Goal: Task Accomplishment & Management: Manage account settings

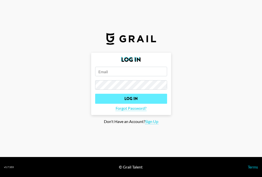
type input "[PERSON_NAME][EMAIL_ADDRESS][PERSON_NAME][DOMAIN_NAME]"
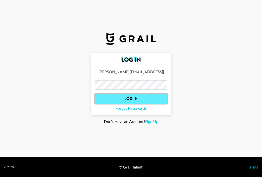
click at [127, 99] on input "Log In" at bounding box center [131, 99] width 72 height 10
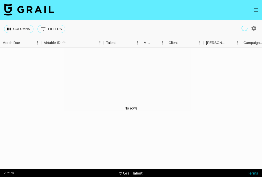
click at [254, 12] on icon "open drawer" at bounding box center [256, 10] width 6 height 6
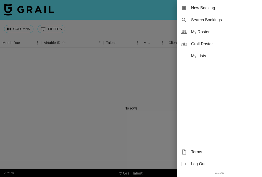
click at [220, 35] on div "My Roster" at bounding box center [219, 32] width 85 height 12
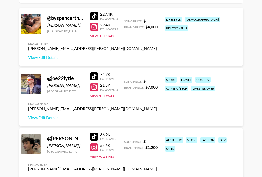
scroll to position [69, 0]
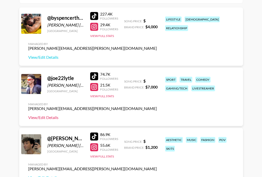
click at [49, 117] on link "View/Edit Details" at bounding box center [92, 117] width 129 height 5
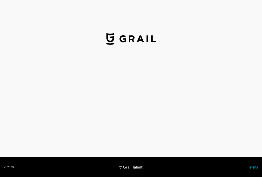
select select "USD"
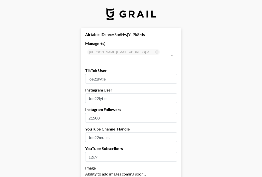
type input "[GEOGRAPHIC_DATA]"
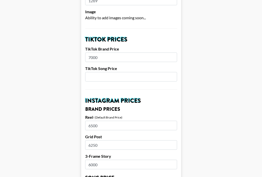
scroll to position [160, 0]
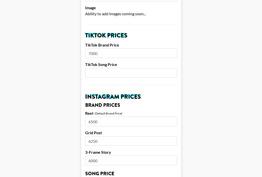
drag, startPoint x: 103, startPoint y: 45, endPoint x: 85, endPoint y: 44, distance: 17.8
click at [85, 49] on input "7000" at bounding box center [131, 54] width 92 height 10
type input "2500"
click at [106, 117] on input "6500" at bounding box center [131, 122] width 92 height 10
type input "6"
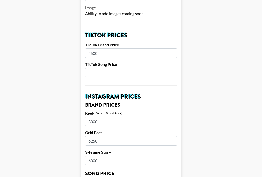
type input "3000"
click at [108, 136] on input "6250" at bounding box center [131, 141] width 92 height 10
type input "6"
type input "2550"
click at [115, 156] on input "6000" at bounding box center [131, 161] width 92 height 10
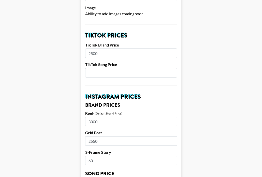
type input "6"
type input "1750"
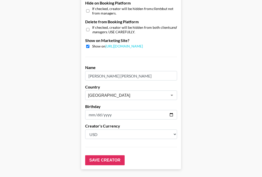
scroll to position [501, 0]
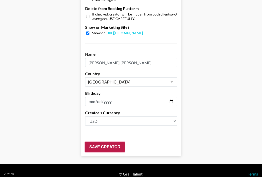
click at [112, 142] on input "Save Creator" at bounding box center [105, 147] width 40 height 10
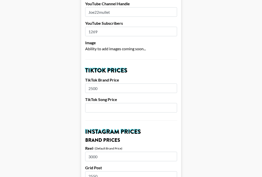
scroll to position [0, 0]
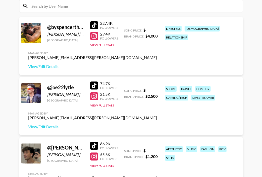
scroll to position [45, 0]
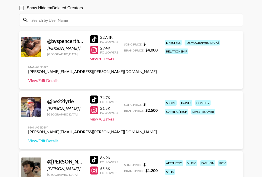
click at [45, 80] on link "View/Edit Details" at bounding box center [92, 80] width 129 height 5
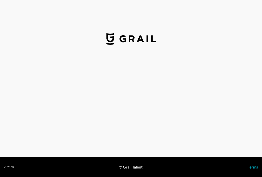
select select "USD"
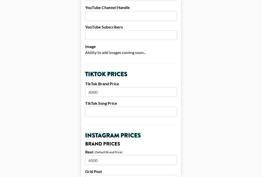
scroll to position [123, 0]
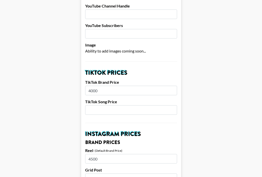
click at [100, 86] on input "4000" at bounding box center [131, 91] width 92 height 10
type input "4"
type input "3500"
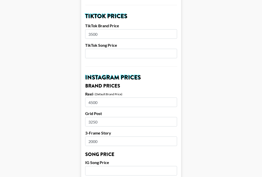
scroll to position [180, 0]
click at [100, 97] on input "4500" at bounding box center [131, 102] width 92 height 10
type input "4000"
click at [49, 111] on main "Airtable ID: recBjn5VPjRkRCH5J Manager(s) jake.gladwin@grail-talent.com ​ TikTo…" at bounding box center [131, 162] width 254 height 629
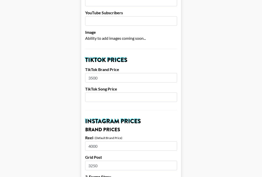
scroll to position [132, 0]
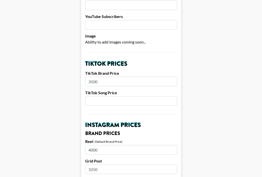
click at [105, 77] on input "3500" at bounding box center [131, 82] width 92 height 10
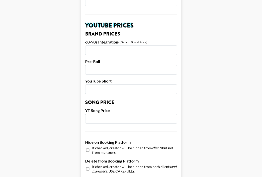
scroll to position [501, 0]
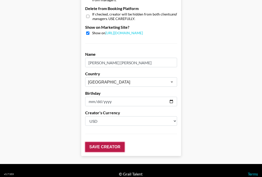
click at [120, 142] on input "Save Creator" at bounding box center [105, 147] width 40 height 10
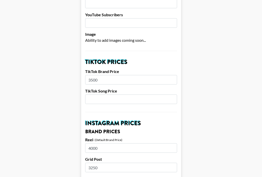
scroll to position [0, 0]
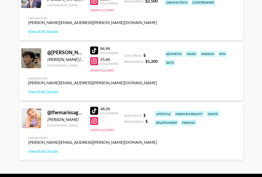
scroll to position [154, 0]
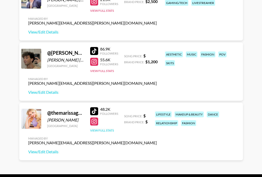
click at [101, 132] on button "View Full Stats" at bounding box center [102, 131] width 24 height 4
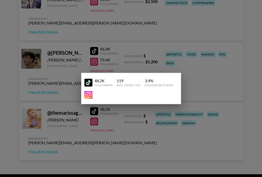
click at [51, 151] on div at bounding box center [131, 88] width 262 height 177
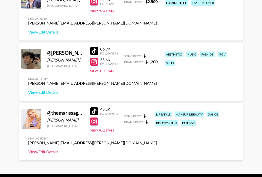
click at [52, 152] on link "View/Edit Details" at bounding box center [92, 151] width 129 height 5
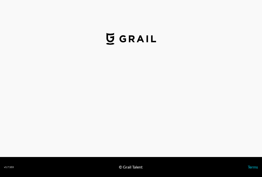
select select "USD"
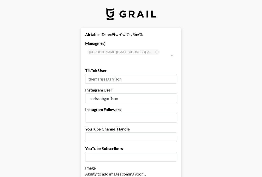
click at [123, 113] on input "number" at bounding box center [131, 118] width 92 height 10
click at [100, 113] on input "4300" at bounding box center [131, 118] width 92 height 10
type input "43000"
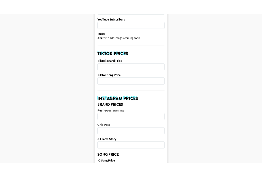
scroll to position [143, 0]
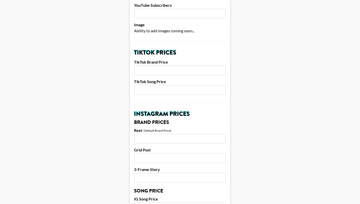
click at [154, 66] on input "number" at bounding box center [180, 71] width 92 height 10
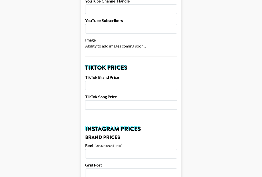
scroll to position [129, 0]
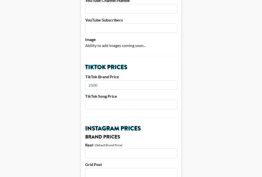
type input "2500"
click at [105, 80] on input "2500" at bounding box center [131, 85] width 92 height 10
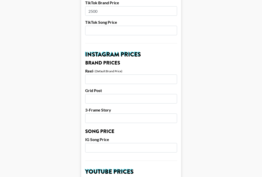
scroll to position [218, 0]
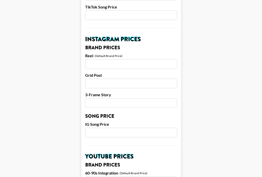
click at [101, 59] on input "number" at bounding box center [131, 64] width 92 height 10
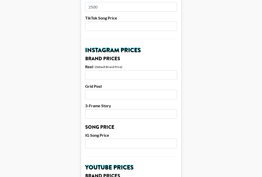
scroll to position [206, 0]
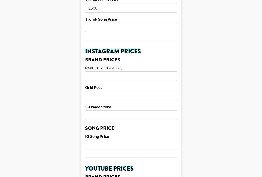
click at [98, 72] on input "number" at bounding box center [131, 77] width 92 height 10
type input "3000"
click at [64, 85] on main "Airtable ID: rec9twz0wl7cyRmCk Manager(s) jake.gladwin@grail-talent.com ​ TikTo…" at bounding box center [131, 136] width 254 height 629
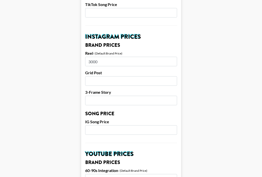
scroll to position [220, 0]
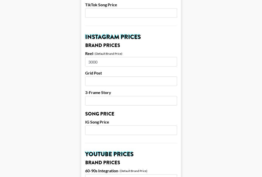
click at [105, 77] on input "number" at bounding box center [131, 82] width 92 height 10
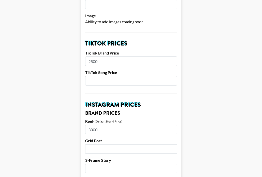
scroll to position [148, 0]
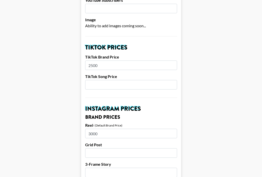
click at [97, 148] on input "number" at bounding box center [131, 153] width 92 height 10
type input "2750"
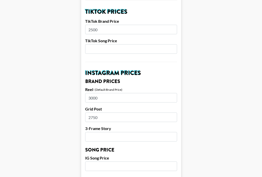
scroll to position [202, 0]
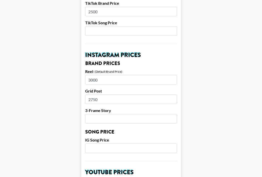
click at [105, 117] on form "Airtable ID: rec9twz0wl7cyRmCk Manager(s) jake.gladwin@grail-talent.com ​ TikTo…" at bounding box center [131, 140] width 100 height 629
click at [106, 114] on input "number" at bounding box center [131, 119] width 92 height 10
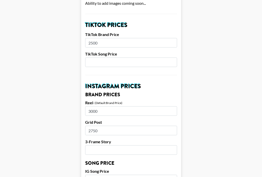
scroll to position [169, 0]
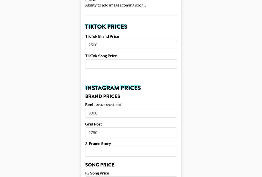
click at [89, 147] on input "number" at bounding box center [131, 152] width 92 height 10
type input "2200"
click at [28, 133] on main "Airtable ID: rec9twz0wl7cyRmCk Manager(s) jake.gladwin@grail-talent.com ​ TikTo…" at bounding box center [131, 173] width 254 height 629
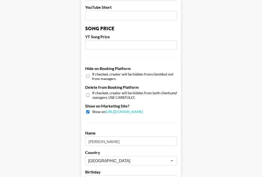
scroll to position [501, 0]
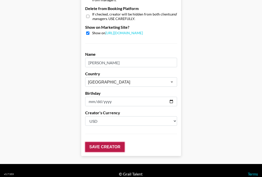
click at [105, 142] on input "Save Creator" at bounding box center [105, 147] width 40 height 10
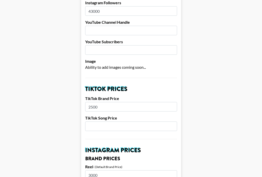
scroll to position [0, 0]
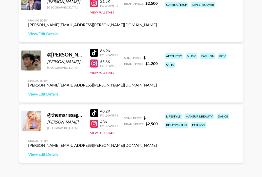
scroll to position [158, 0]
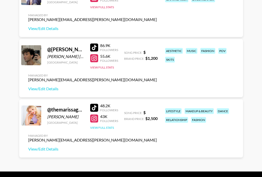
click at [105, 127] on button "View Full Stats" at bounding box center [102, 128] width 24 height 4
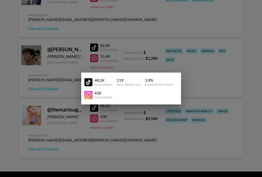
click at [129, 124] on div at bounding box center [131, 88] width 262 height 177
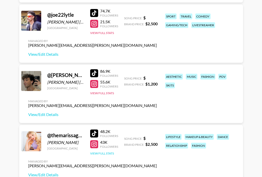
scroll to position [171, 0]
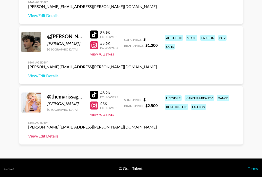
click at [44, 135] on link "View/Edit Details" at bounding box center [92, 136] width 129 height 5
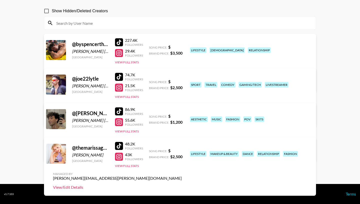
scroll to position [42, 0]
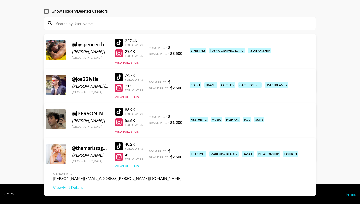
click at [128, 166] on button "View Full Stats" at bounding box center [127, 166] width 24 height 4
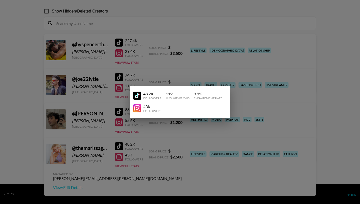
click at [68, 172] on div at bounding box center [180, 102] width 360 height 204
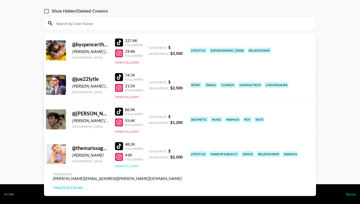
click at [133, 166] on button "View Full Stats" at bounding box center [127, 166] width 24 height 4
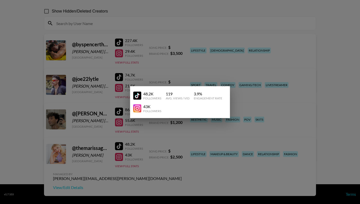
click at [156, 162] on div at bounding box center [180, 102] width 360 height 204
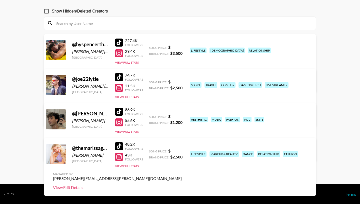
click at [182, 177] on link "View/Edit Details" at bounding box center [117, 187] width 129 height 5
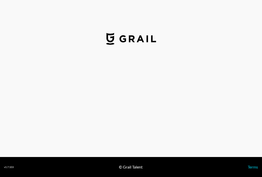
select select "USD"
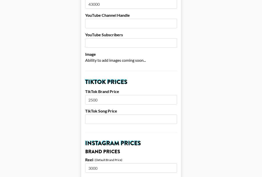
scroll to position [123, 0]
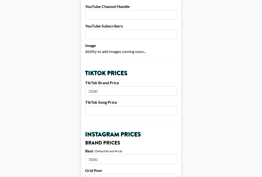
click at [92, 86] on input "2500" at bounding box center [131, 91] width 92 height 10
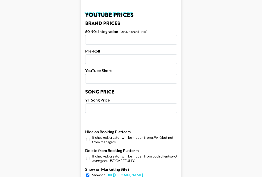
scroll to position [501, 0]
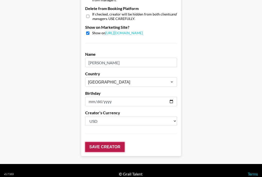
click at [104, 142] on input "Save Creator" at bounding box center [105, 147] width 40 height 10
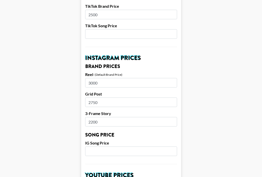
scroll to position [137, 0]
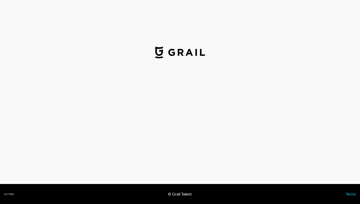
select select "USD"
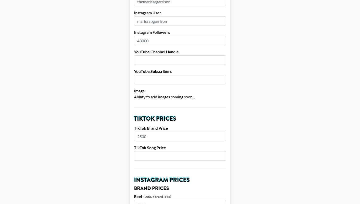
scroll to position [93, 0]
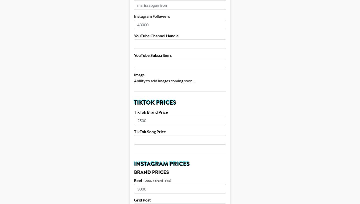
click at [150, 116] on input "2500" at bounding box center [180, 121] width 92 height 10
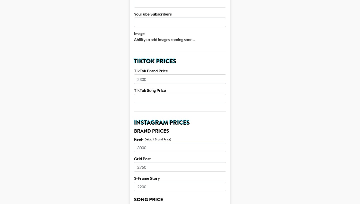
scroll to position [134, 0]
click at [151, 75] on input "2300" at bounding box center [180, 80] width 92 height 10
type input "2325"
click at [94, 78] on main "Airtable ID: rec9twz0wl7cyRmCk Manager(s) jake.gladwin@grail-talent.com ​ TikTo…" at bounding box center [180, 208] width 352 height 629
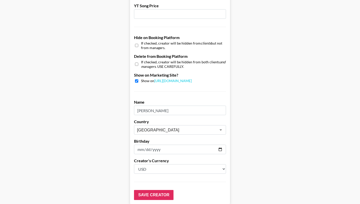
scroll to position [467, 0]
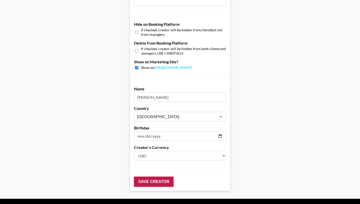
click at [158, 177] on input "Save Creator" at bounding box center [154, 182] width 40 height 10
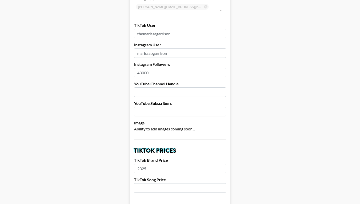
scroll to position [0, 0]
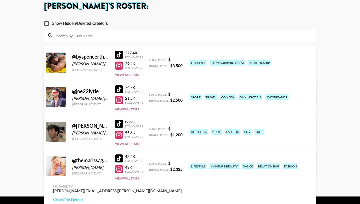
scroll to position [20, 0]
